Goal: Check status: Check status

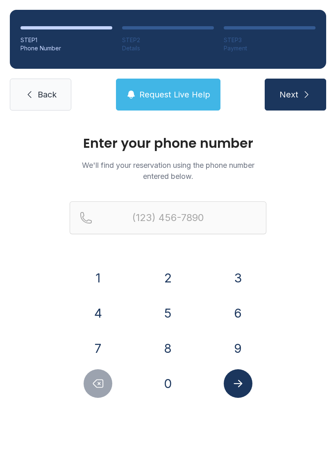
click at [168, 313] on button "5" at bounding box center [167, 313] width 29 height 29
click at [161, 384] on button "0" at bounding box center [167, 383] width 29 height 29
click at [171, 275] on button "2" at bounding box center [167, 278] width 29 height 29
click at [227, 278] on button "3" at bounding box center [237, 278] width 29 height 29
click at [228, 277] on button "3" at bounding box center [237, 278] width 29 height 29
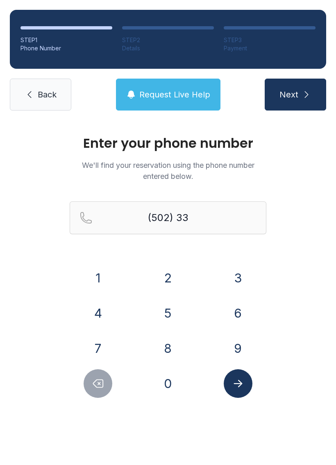
click at [228, 277] on button "3" at bounding box center [237, 278] width 29 height 29
click at [171, 338] on button "8" at bounding box center [167, 348] width 29 height 29
click at [239, 351] on button "9" at bounding box center [237, 348] width 29 height 29
click at [109, 284] on button "1" at bounding box center [97, 278] width 29 height 29
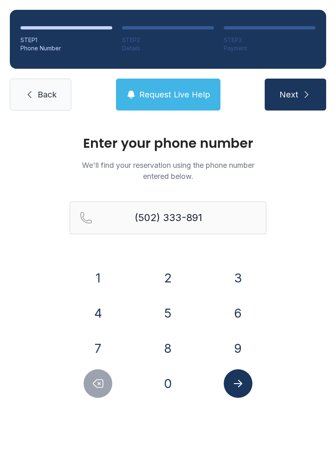
type input "[PHONE_NUMBER]"
click at [248, 391] on button "Submit lookup form" at bounding box center [237, 383] width 29 height 29
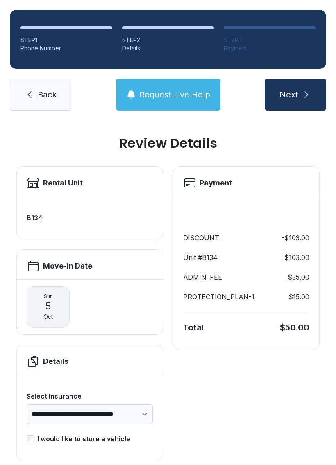
click at [43, 97] on span "Back" at bounding box center [47, 94] width 19 height 11
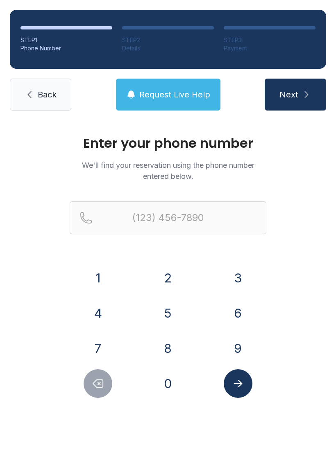
click at [58, 101] on link "Back" at bounding box center [40, 95] width 61 height 32
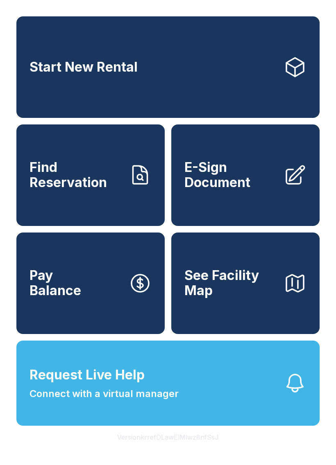
click at [153, 389] on span "Request Live Help Connect with a virtual manager" at bounding box center [103, 383] width 149 height 36
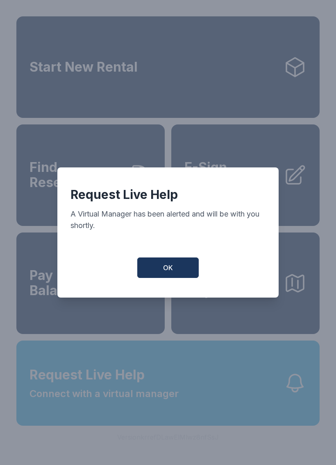
click at [179, 263] on button "OK" at bounding box center [167, 267] width 61 height 20
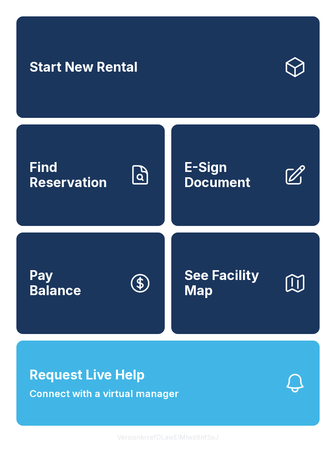
click at [156, 397] on span "Request Live Help Connect with a virtual manager" at bounding box center [103, 383] width 149 height 36
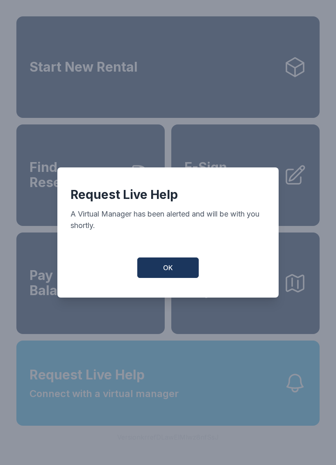
click at [163, 273] on span "OK" at bounding box center [168, 268] width 10 height 10
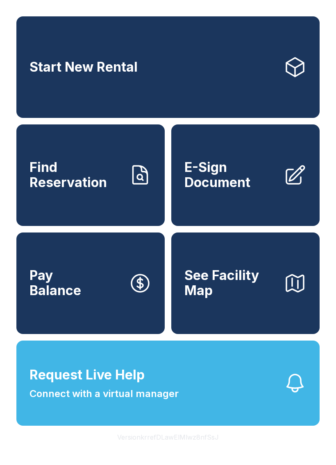
click at [163, 276] on button "OK" at bounding box center [168, 266] width 59 height 20
click at [151, 401] on span "Connect with a virtual manager" at bounding box center [103, 393] width 149 height 15
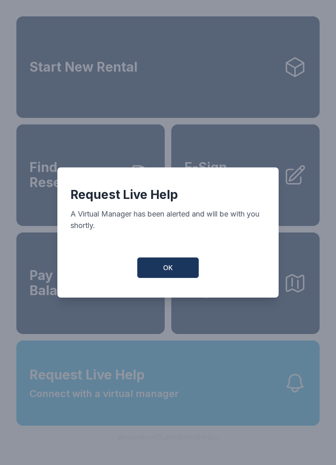
click at [185, 278] on button "OK" at bounding box center [167, 267] width 61 height 20
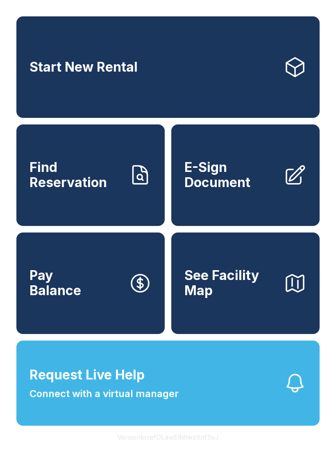
click at [87, 190] on span "Find Reservation" at bounding box center [75, 175] width 92 height 30
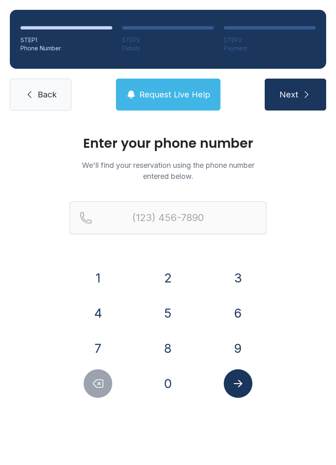
click at [169, 346] on button "8" at bounding box center [167, 348] width 29 height 29
click at [172, 272] on button "2" at bounding box center [167, 278] width 29 height 29
click at [169, 340] on button "8" at bounding box center [167, 348] width 29 height 29
click at [96, 347] on button "7" at bounding box center [97, 348] width 29 height 29
click at [95, 347] on button "7" at bounding box center [97, 348] width 29 height 29
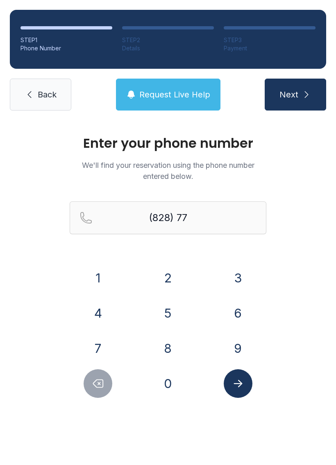
click at [241, 352] on button "9" at bounding box center [237, 348] width 29 height 29
click at [169, 384] on button "0" at bounding box center [167, 383] width 29 height 29
click at [171, 351] on button "8" at bounding box center [167, 348] width 29 height 29
click at [106, 279] on button "1" at bounding box center [97, 278] width 29 height 29
click at [101, 344] on button "7" at bounding box center [97, 348] width 29 height 29
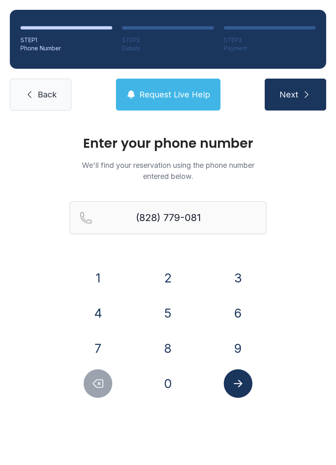
type input "[PHONE_NUMBER]"
click at [238, 383] on icon "Submit lookup form" at bounding box center [238, 383] width 12 height 12
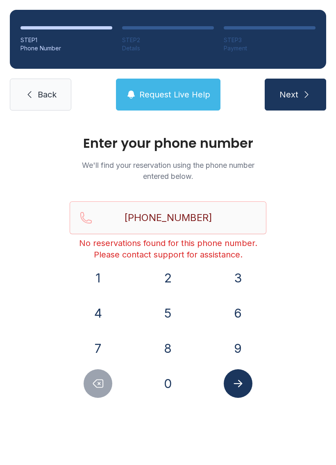
click at [44, 94] on span "Back" at bounding box center [47, 94] width 19 height 11
